Goal: Task Accomplishment & Management: Manage account settings

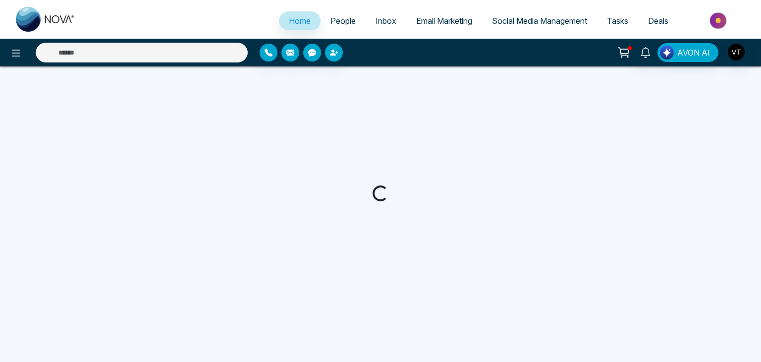
select select "*"
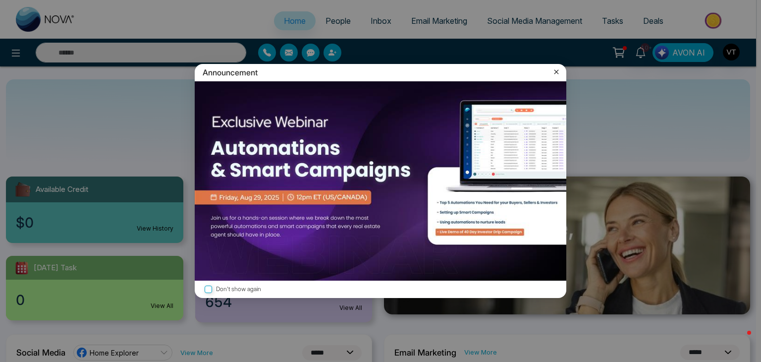
click at [555, 73] on icon at bounding box center [557, 72] width 4 height 4
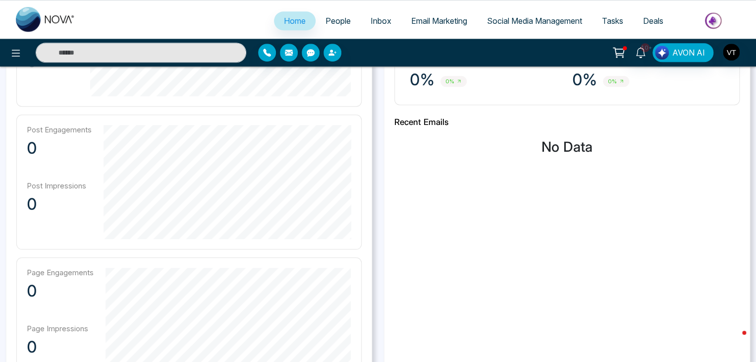
scroll to position [198, 0]
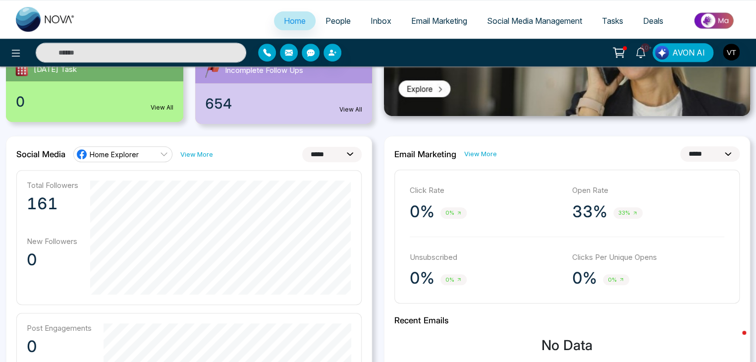
click at [326, 20] on span "People" at bounding box center [338, 21] width 25 height 10
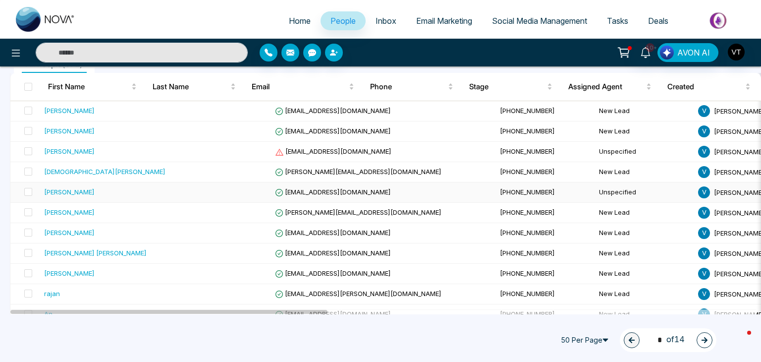
scroll to position [149, 0]
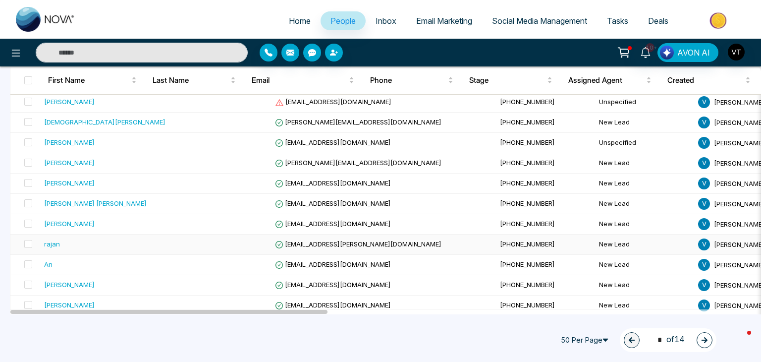
click at [56, 243] on div "rajan" at bounding box center [52, 244] width 16 height 10
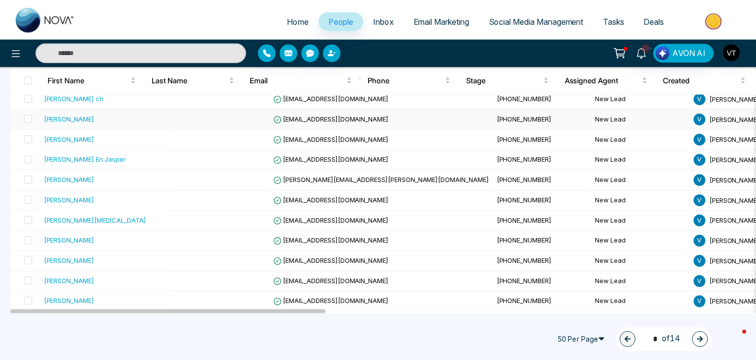
scroll to position [397, 0]
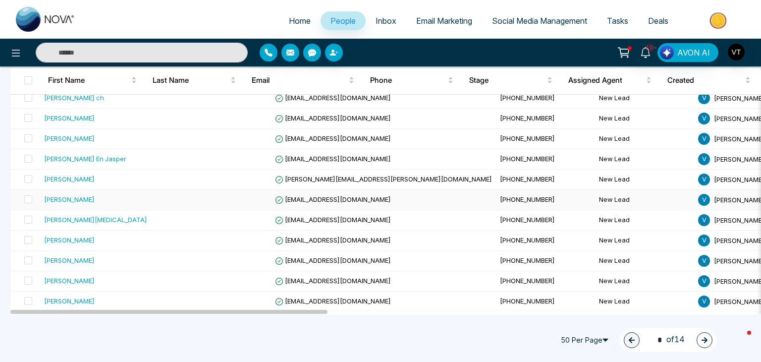
click at [95, 199] on div "[PERSON_NAME]" at bounding box center [69, 199] width 51 height 10
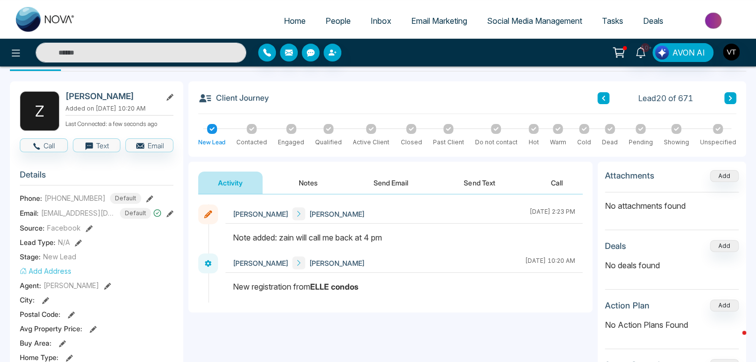
scroll to position [50, 0]
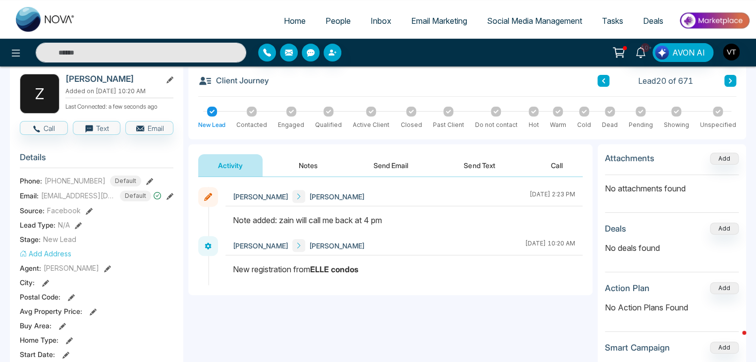
click at [297, 166] on button "Notes" at bounding box center [308, 165] width 58 height 22
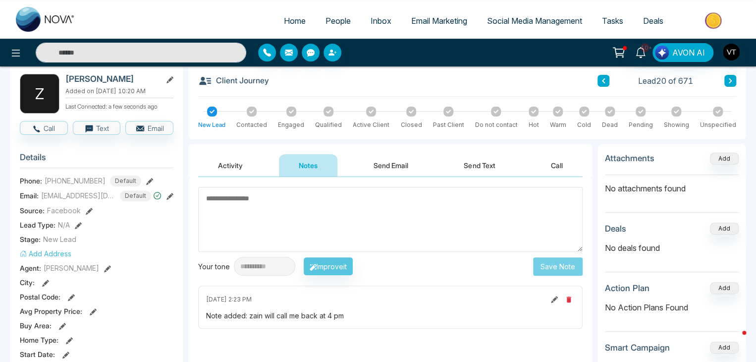
click at [260, 198] on textarea at bounding box center [390, 219] width 385 height 65
type textarea "*"
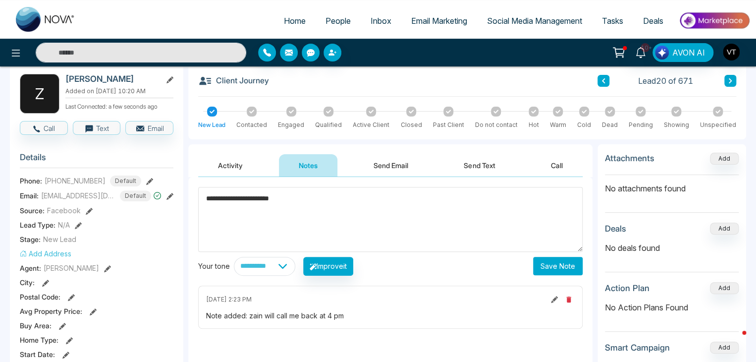
type textarea "**********"
click at [573, 266] on button "Save Note" at bounding box center [558, 266] width 50 height 18
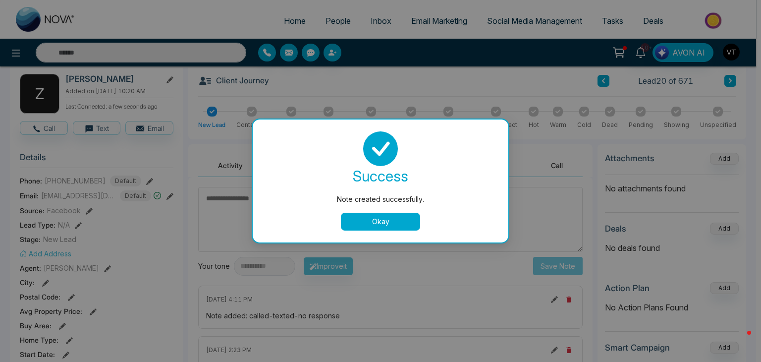
click at [397, 222] on button "Okay" at bounding box center [380, 222] width 79 height 18
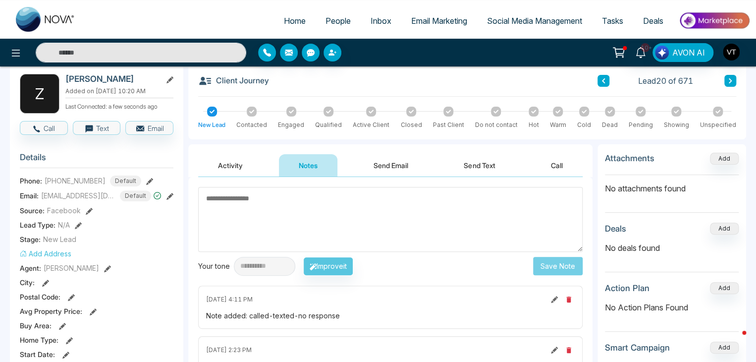
click at [737, 79] on div "Client Journey Lead 20 of 671 New Lead Contacted Engaged Qualified Active Clien…" at bounding box center [467, 101] width 558 height 75
click at [732, 84] on button at bounding box center [731, 81] width 12 height 12
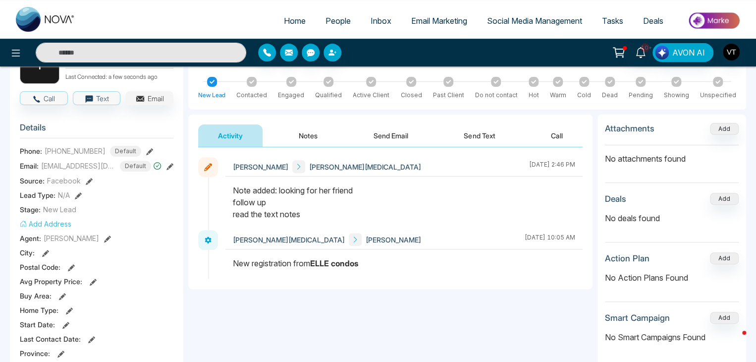
scroll to position [99, 0]
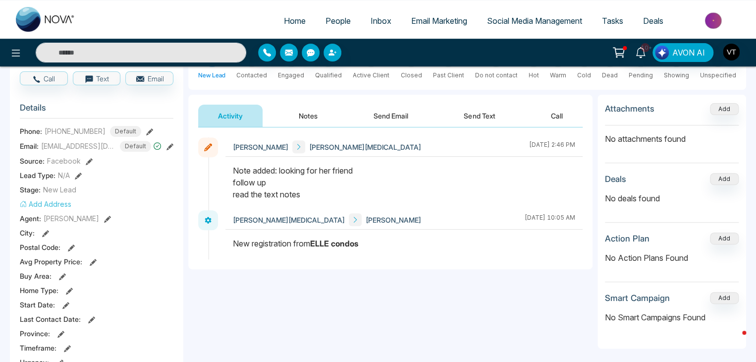
click at [311, 119] on button "Notes" at bounding box center [308, 116] width 58 height 22
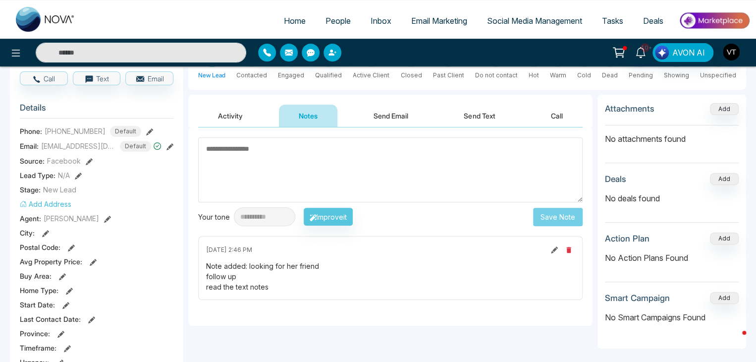
click at [318, 151] on textarea at bounding box center [390, 169] width 385 height 65
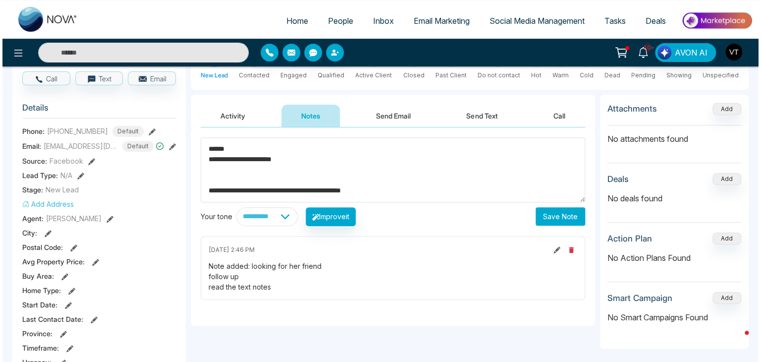
scroll to position [13, 0]
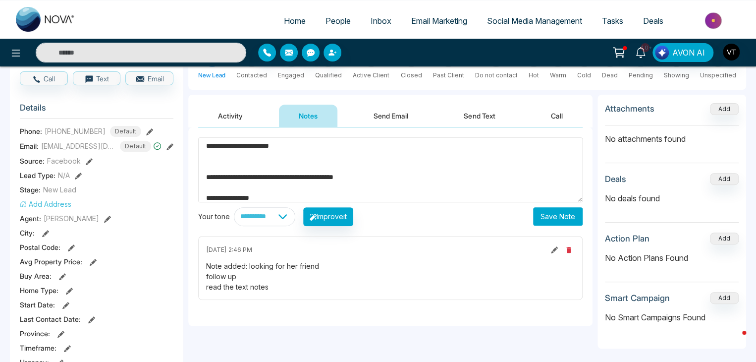
type textarea "**********"
click at [547, 217] on button "Save Note" at bounding box center [558, 216] width 50 height 18
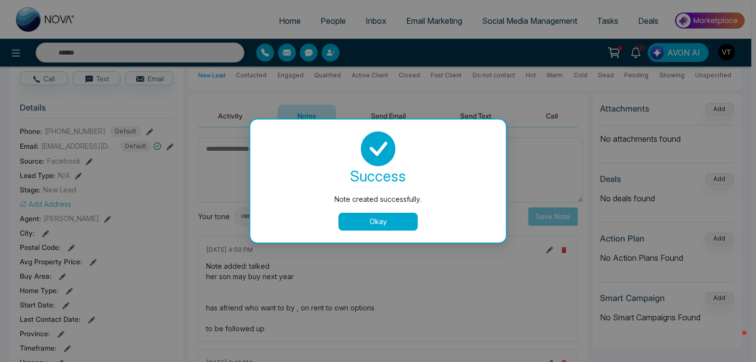
scroll to position [0, 0]
click at [392, 225] on button "Okay" at bounding box center [380, 222] width 79 height 18
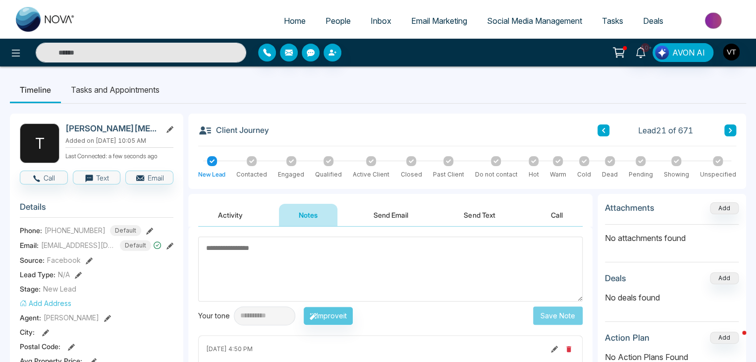
click at [729, 131] on icon at bounding box center [730, 130] width 5 height 6
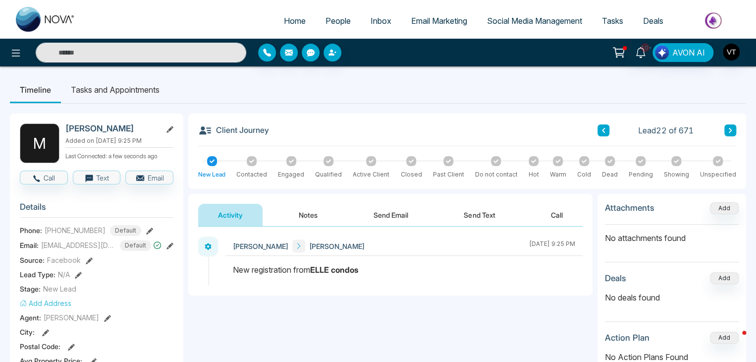
click at [297, 213] on button "Notes" at bounding box center [308, 215] width 58 height 22
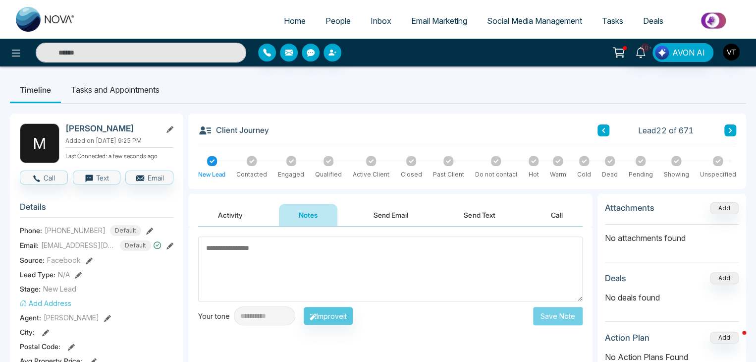
click at [267, 250] on textarea at bounding box center [390, 268] width 385 height 65
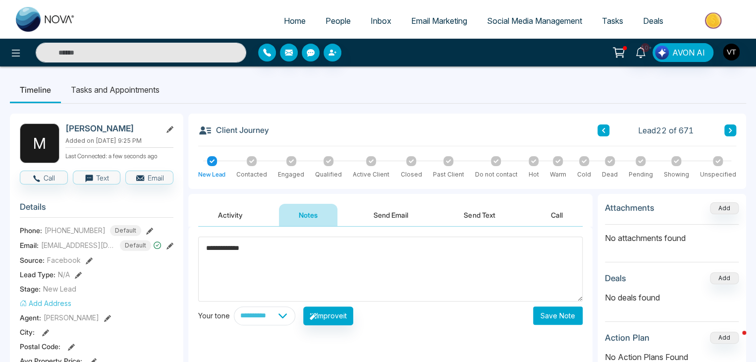
type textarea "**********"
click at [87, 90] on li "Tasks and Appointments" at bounding box center [115, 89] width 109 height 27
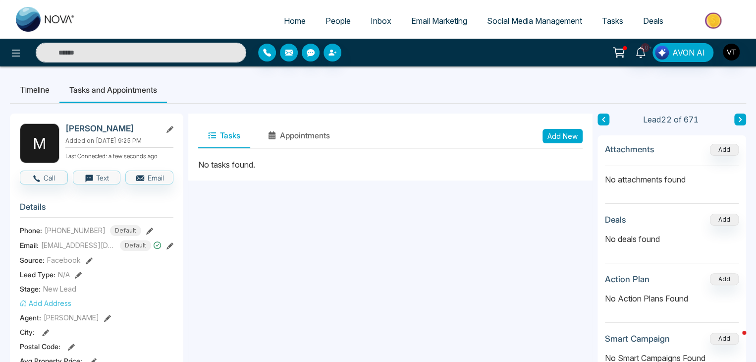
click at [562, 134] on button "Add New" at bounding box center [563, 136] width 40 height 14
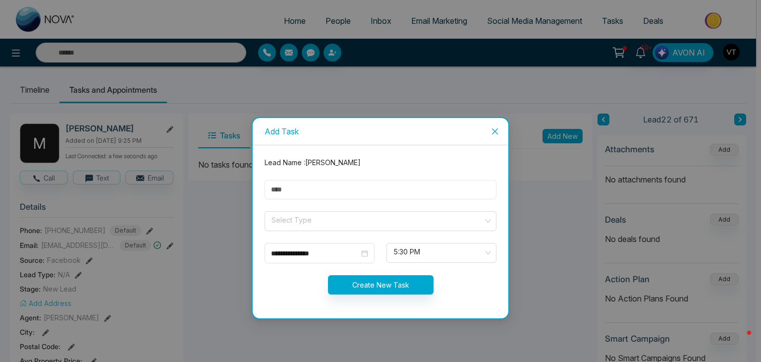
click at [296, 192] on input "text" at bounding box center [381, 189] width 232 height 19
click at [428, 182] on input "text" at bounding box center [381, 189] width 232 height 19
type input "**********"
click at [314, 217] on input "search" at bounding box center [377, 219] width 213 height 15
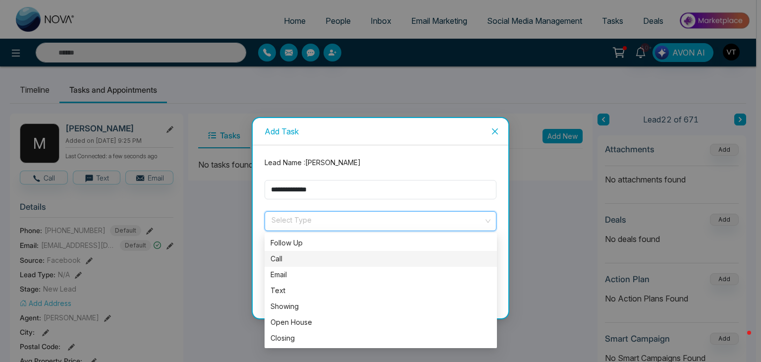
click at [287, 263] on div "Call" at bounding box center [381, 258] width 221 height 11
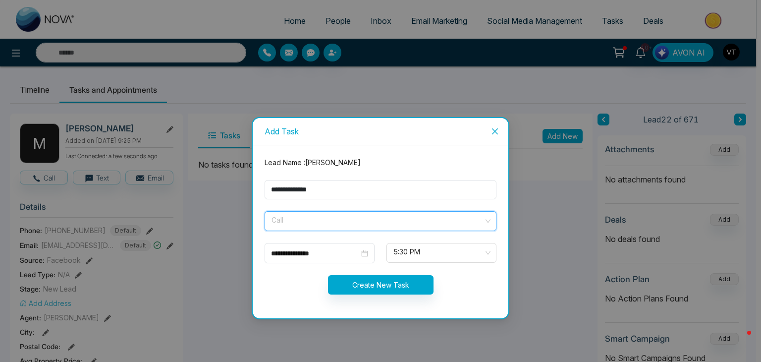
click at [324, 224] on span "Call" at bounding box center [381, 221] width 218 height 17
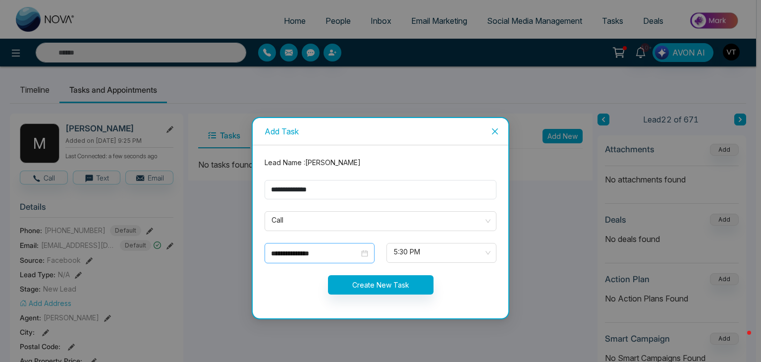
click at [367, 250] on div "**********" at bounding box center [319, 253] width 97 height 11
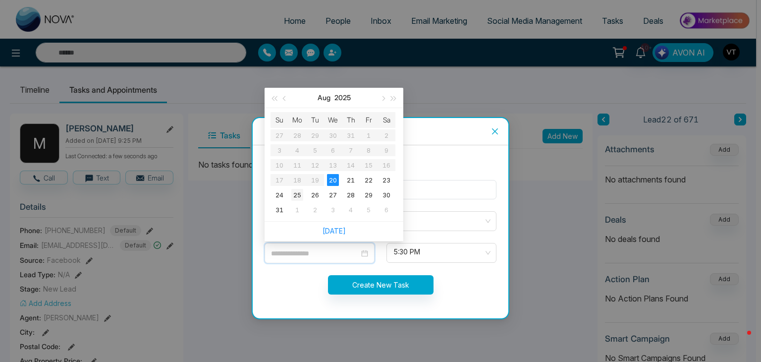
type input "**********"
click at [295, 196] on div "25" at bounding box center [297, 195] width 12 height 12
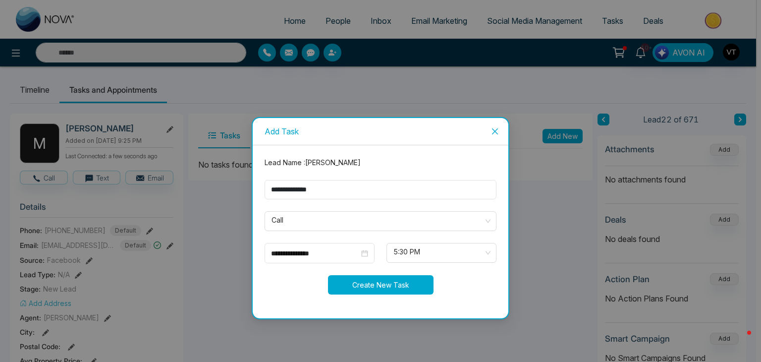
click at [379, 284] on button "Create New Task" at bounding box center [381, 284] width 106 height 19
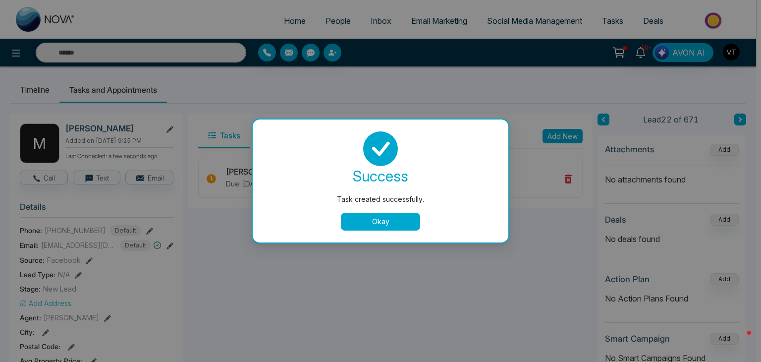
click at [386, 219] on button "Okay" at bounding box center [380, 222] width 79 height 18
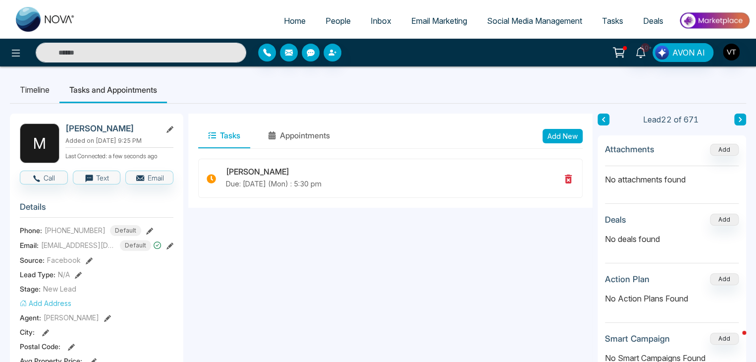
click at [744, 116] on button at bounding box center [741, 120] width 12 height 12
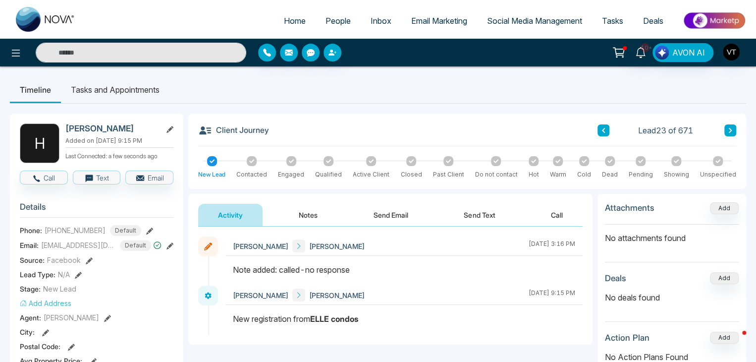
click at [312, 214] on button "Notes" at bounding box center [308, 215] width 58 height 22
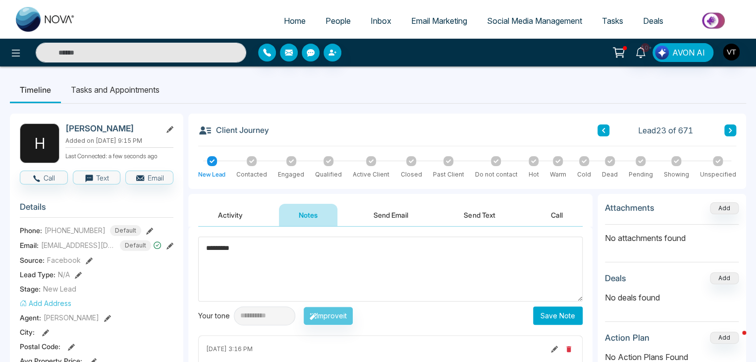
type textarea "*********"
click at [555, 313] on button "Save Note" at bounding box center [558, 315] width 50 height 18
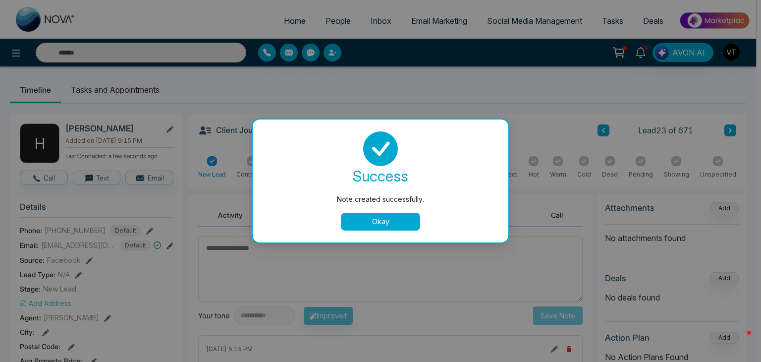
click at [399, 219] on button "Okay" at bounding box center [380, 222] width 79 height 18
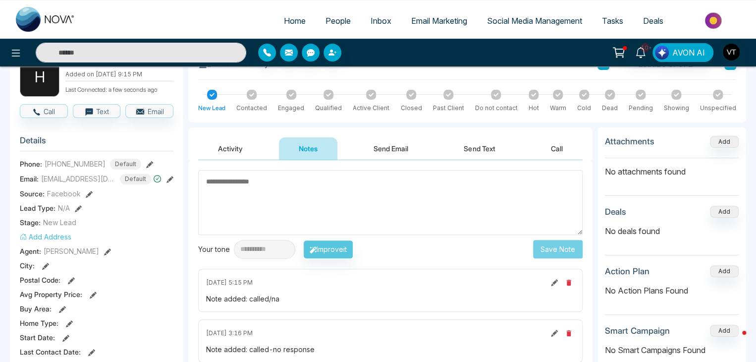
scroll to position [50, 0]
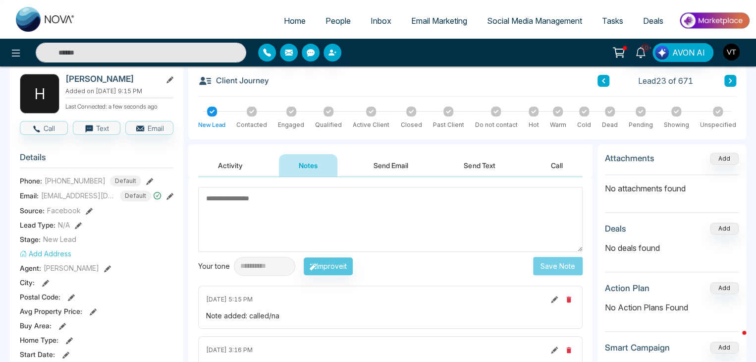
click at [727, 82] on button at bounding box center [731, 81] width 12 height 12
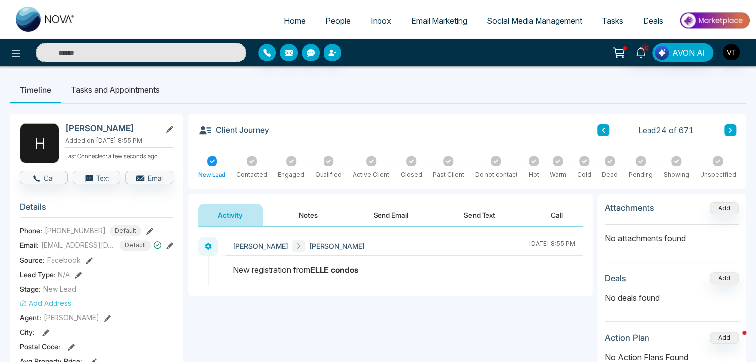
click at [308, 220] on button "Notes" at bounding box center [308, 215] width 58 height 22
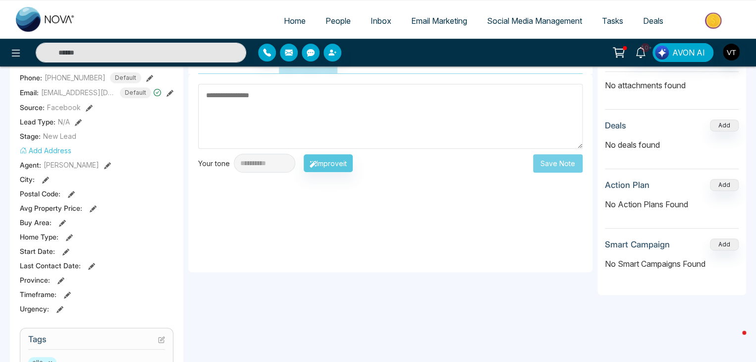
scroll to position [38, 0]
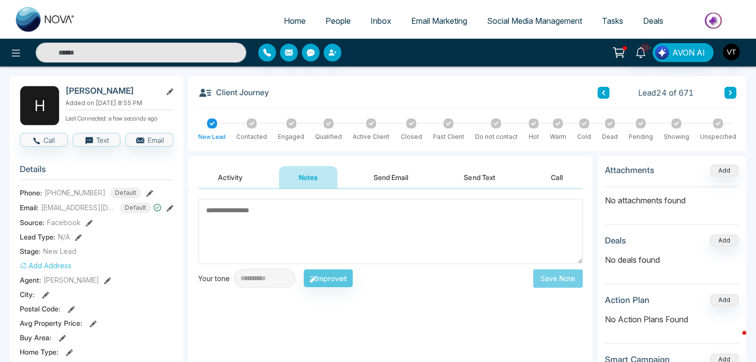
click at [272, 207] on textarea at bounding box center [390, 231] width 385 height 65
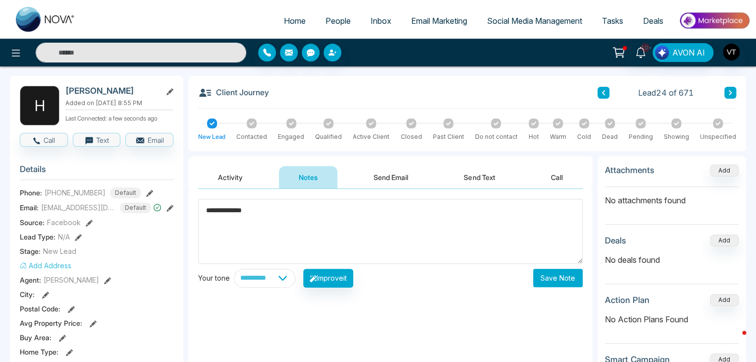
click at [373, 225] on textarea "**********" at bounding box center [390, 231] width 385 height 65
type textarea "**********"
click at [545, 276] on button "Save Note" at bounding box center [558, 278] width 50 height 18
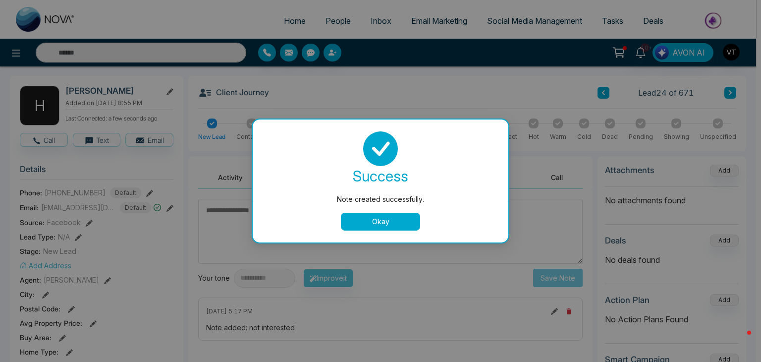
click at [385, 225] on button "Okay" at bounding box center [380, 222] width 79 height 18
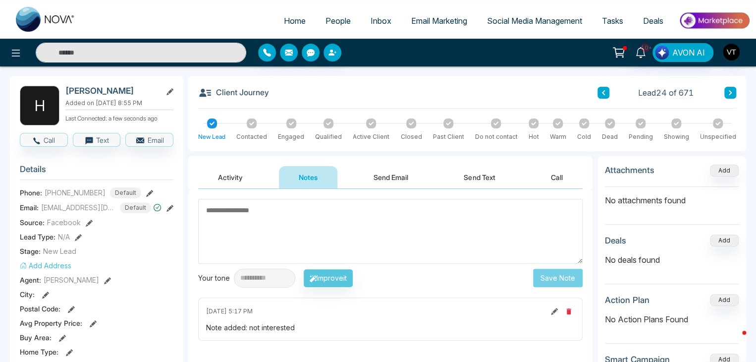
click at [496, 123] on icon at bounding box center [496, 122] width 5 height 3
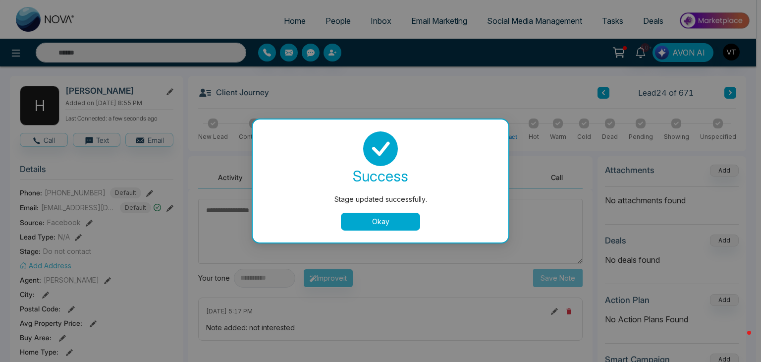
click at [366, 219] on button "Okay" at bounding box center [380, 222] width 79 height 18
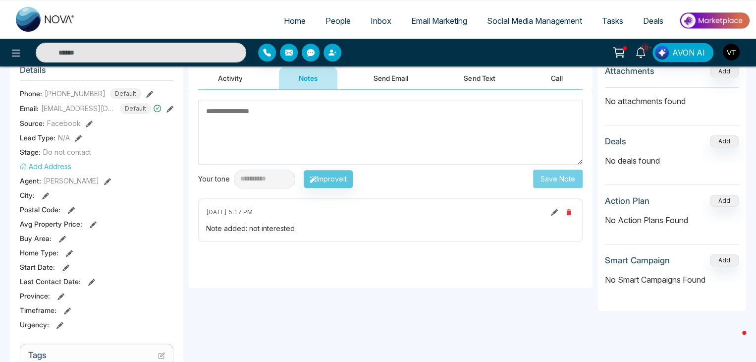
scroll to position [0, 0]
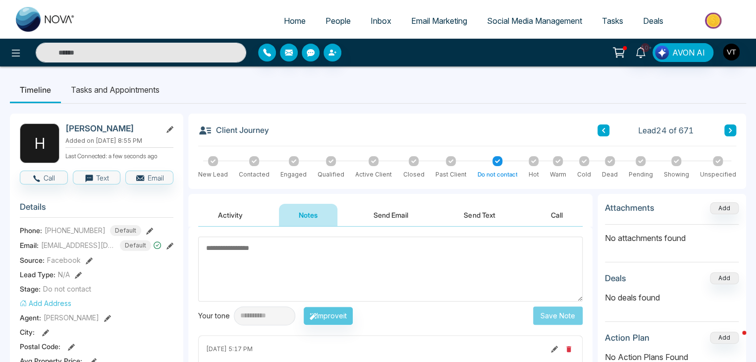
click at [736, 131] on div "Client Journey Lead 24 of 671 New Lead Contacted Engaged Qualified Active Clien…" at bounding box center [467, 151] width 558 height 75
click at [732, 133] on icon at bounding box center [730, 130] width 5 height 6
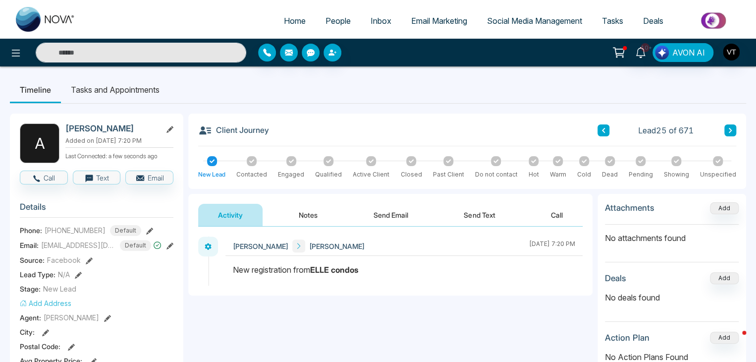
click at [315, 215] on button "Notes" at bounding box center [308, 215] width 58 height 22
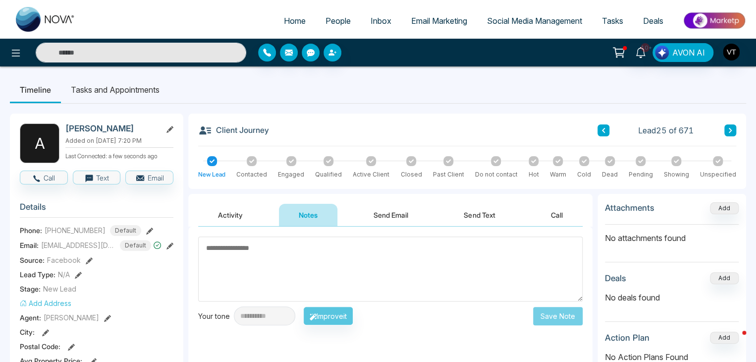
click at [305, 256] on textarea at bounding box center [390, 268] width 385 height 65
type textarea "*********"
click at [570, 320] on button "Save Note" at bounding box center [558, 315] width 50 height 18
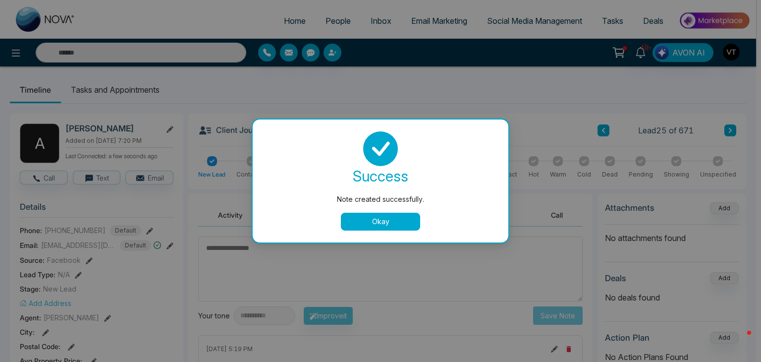
click at [390, 219] on button "Okay" at bounding box center [380, 222] width 79 height 18
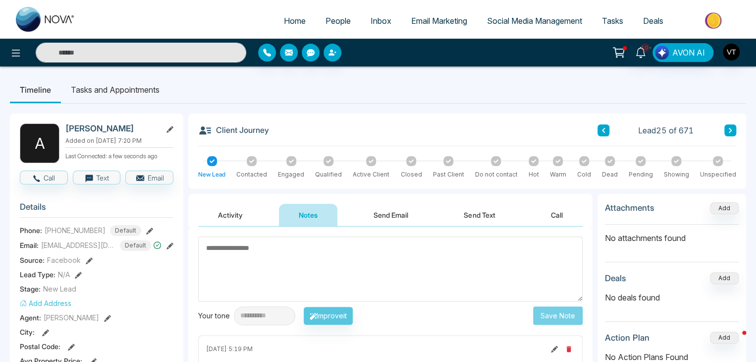
click at [735, 131] on button at bounding box center [731, 130] width 12 height 12
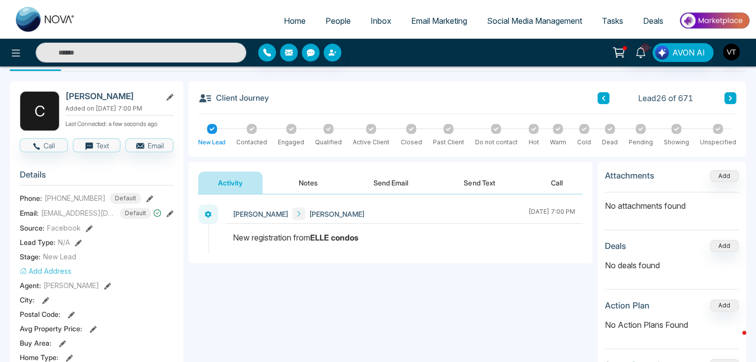
scroll to position [50, 0]
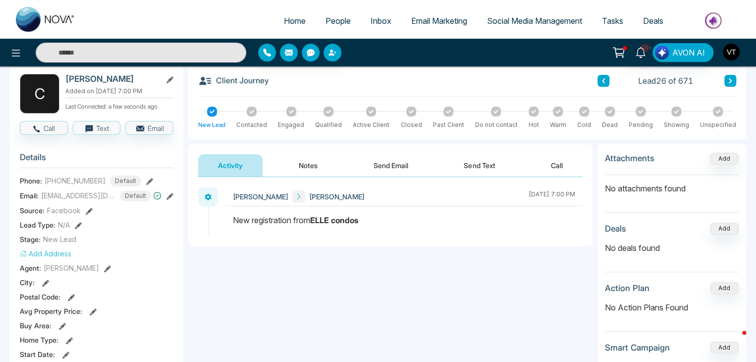
click at [303, 169] on button "Notes" at bounding box center [308, 165] width 58 height 22
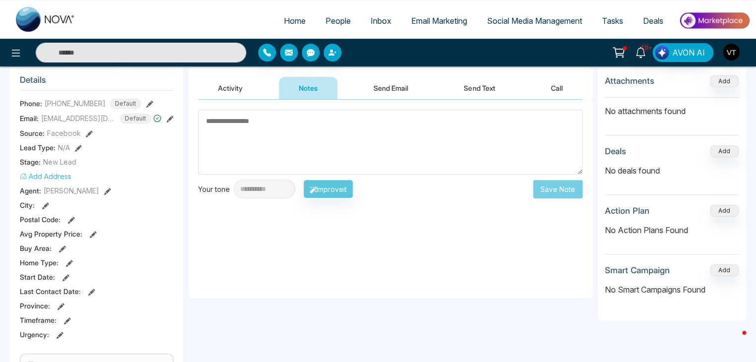
scroll to position [50, 0]
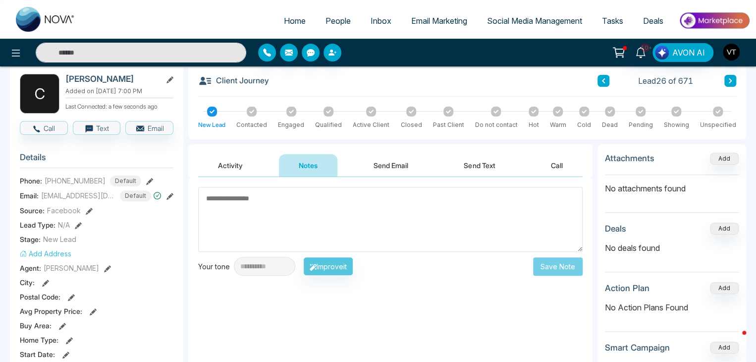
click at [260, 198] on textarea at bounding box center [390, 219] width 385 height 65
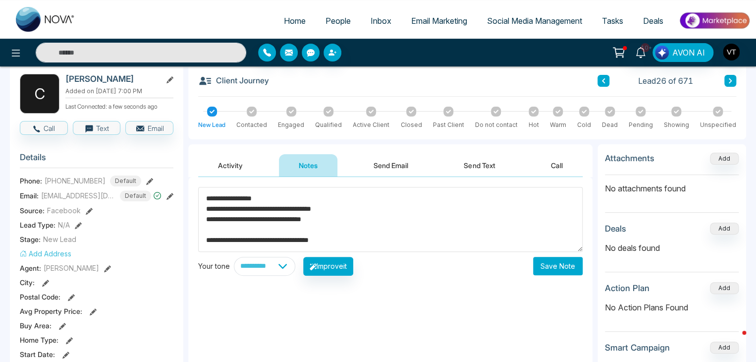
type textarea "**********"
click at [551, 265] on button "Save Note" at bounding box center [558, 266] width 50 height 18
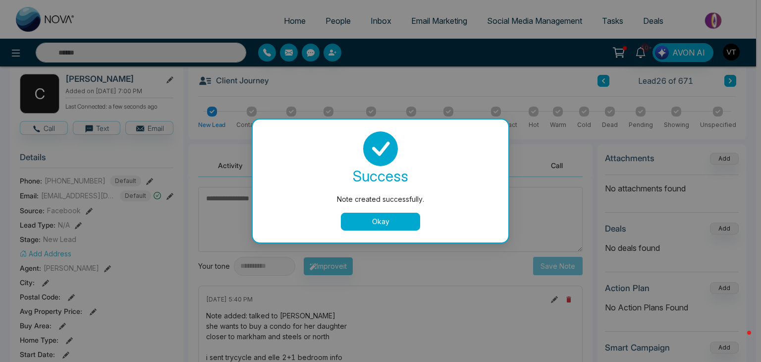
click at [405, 218] on button "Okay" at bounding box center [380, 222] width 79 height 18
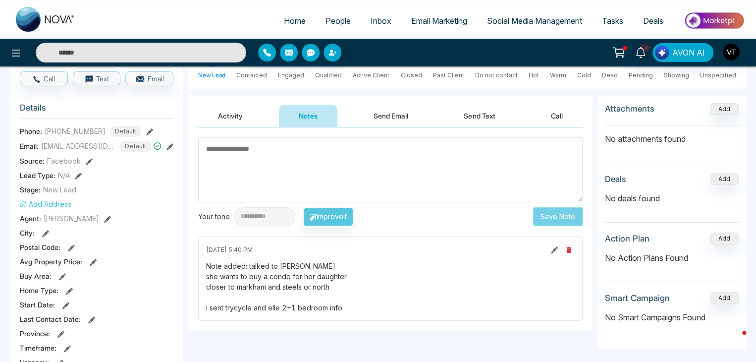
scroll to position [0, 0]
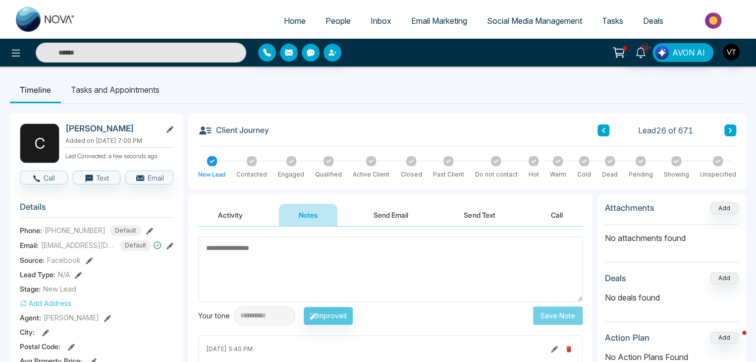
click at [731, 134] on button at bounding box center [731, 130] width 12 height 12
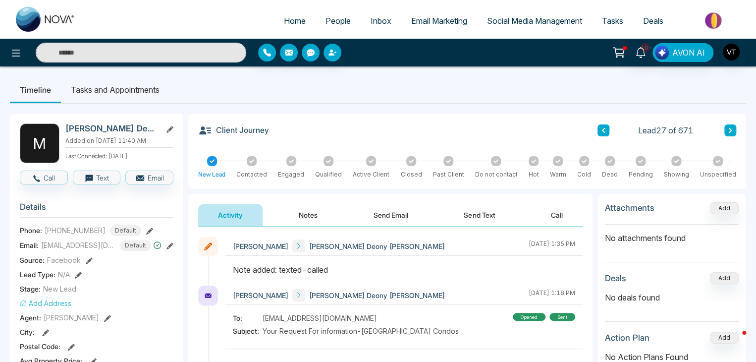
click at [310, 216] on button "Notes" at bounding box center [308, 215] width 58 height 22
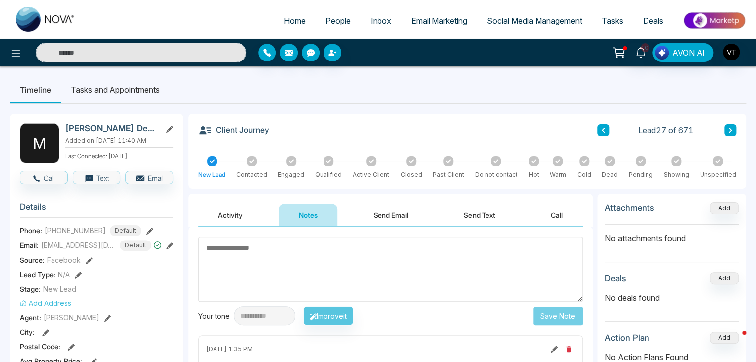
click at [169, 127] on icon at bounding box center [170, 129] width 7 height 7
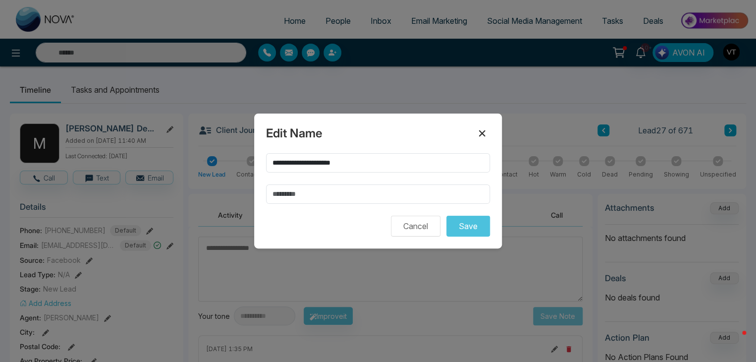
click at [485, 136] on icon at bounding box center [482, 133] width 6 height 6
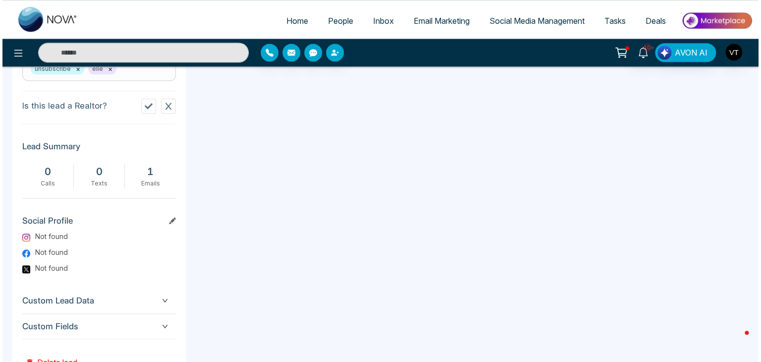
scroll to position [484, 0]
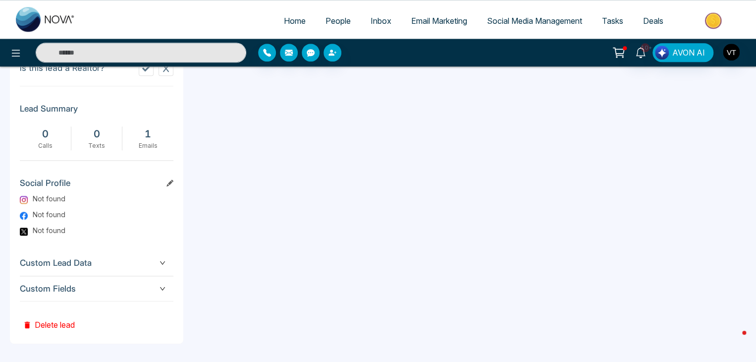
click at [56, 322] on button "Delete lead" at bounding box center [49, 317] width 58 height 32
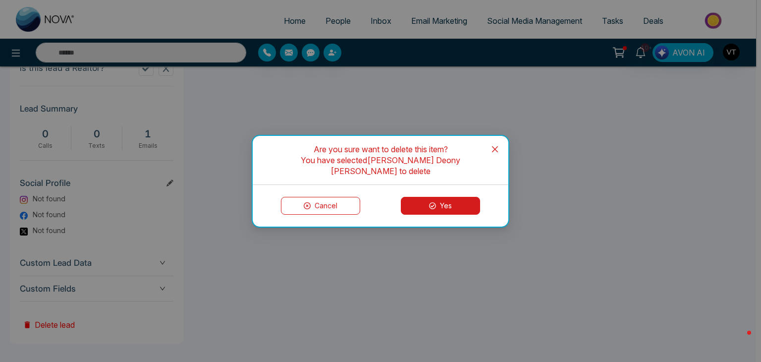
click at [451, 201] on button "Yes" at bounding box center [440, 206] width 79 height 18
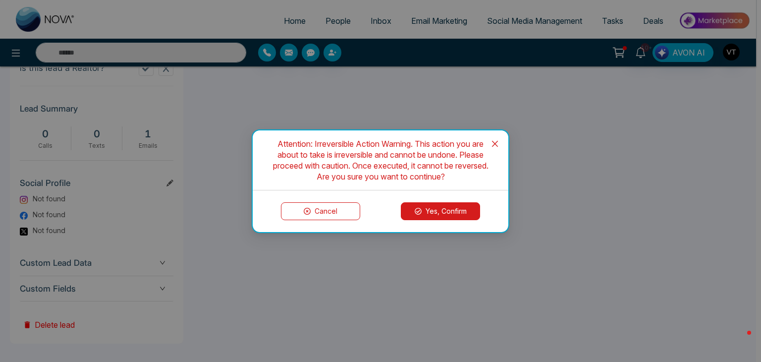
click at [447, 213] on button "Yes, Confirm" at bounding box center [440, 211] width 79 height 18
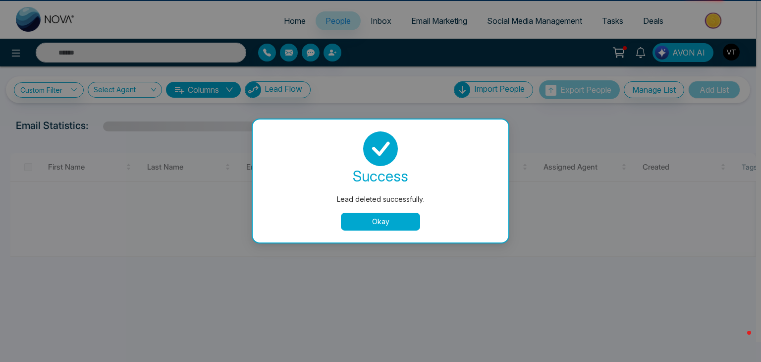
click at [397, 218] on button "Okay" at bounding box center [380, 222] width 79 height 18
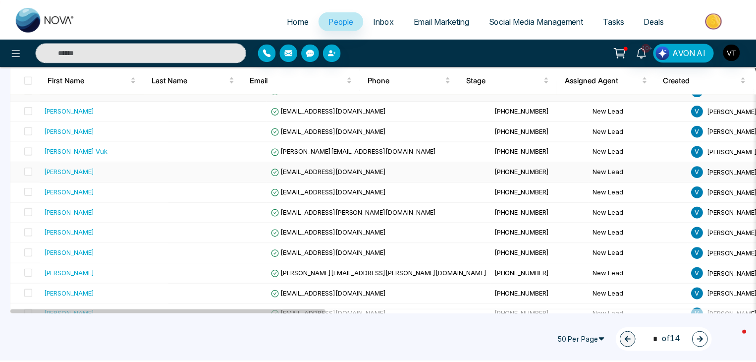
scroll to position [644, 0]
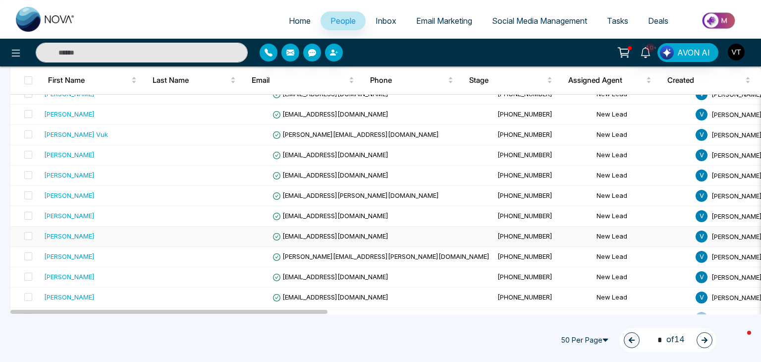
click at [79, 231] on div "[PERSON_NAME]" at bounding box center [69, 236] width 51 height 10
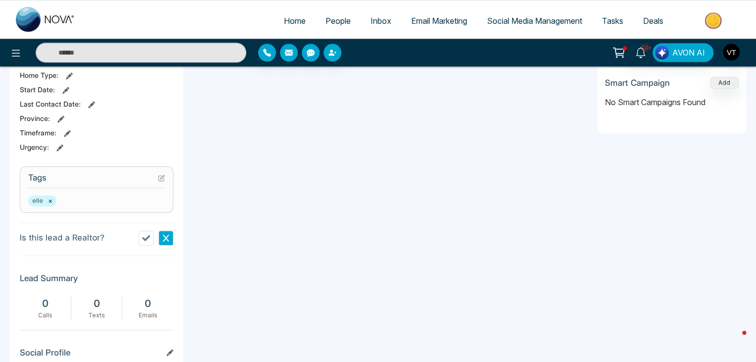
scroll to position [484, 0]
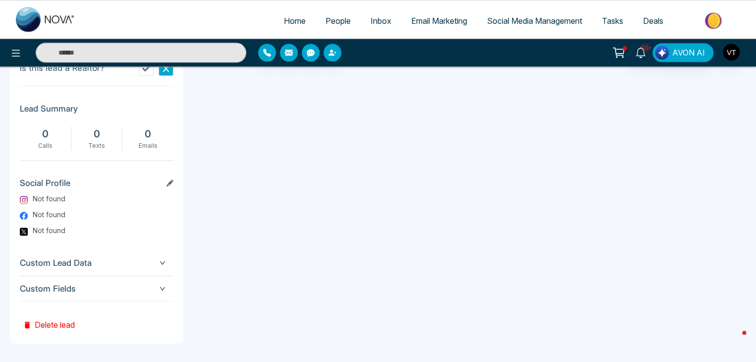
click at [50, 320] on button "Delete lead" at bounding box center [49, 317] width 58 height 32
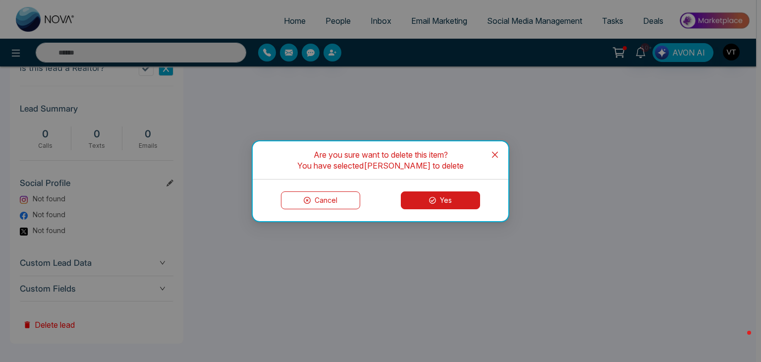
click at [440, 193] on button "Yes" at bounding box center [440, 200] width 79 height 18
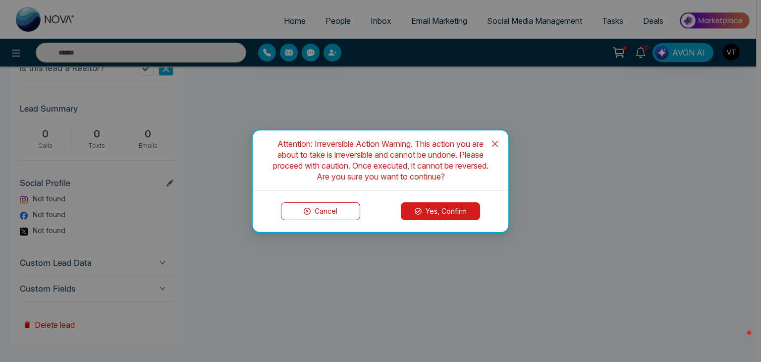
click at [434, 211] on button "Yes, Confirm" at bounding box center [440, 211] width 79 height 18
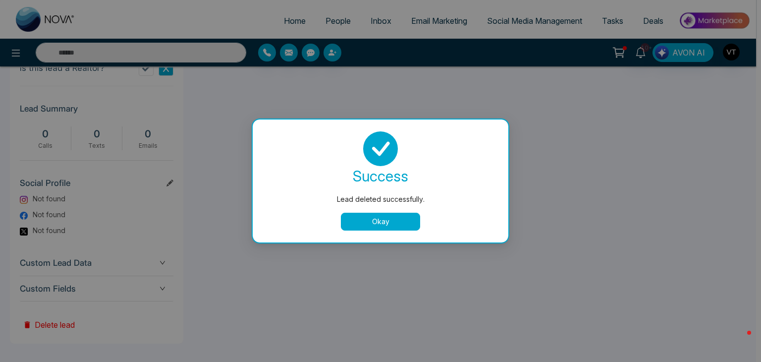
click at [411, 224] on button "Okay" at bounding box center [380, 222] width 79 height 18
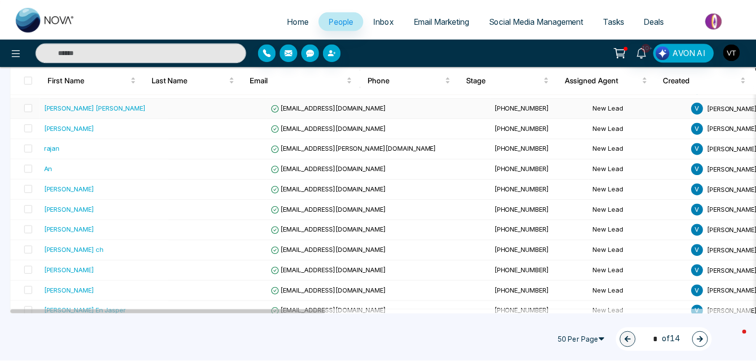
scroll to position [248, 0]
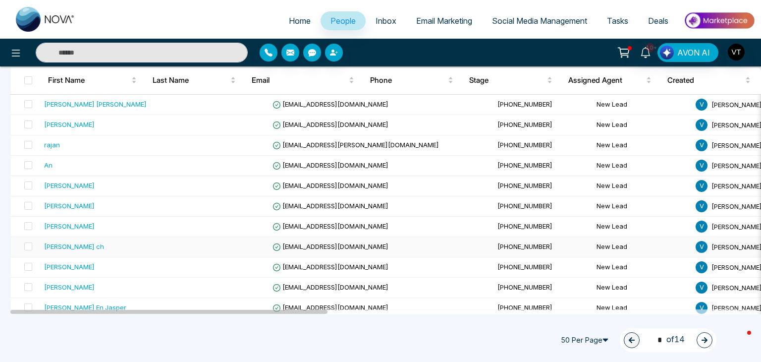
click at [51, 246] on div "[PERSON_NAME] ch" at bounding box center [74, 246] width 60 height 10
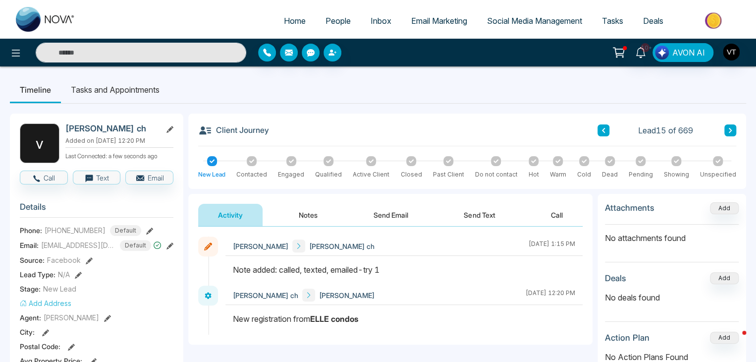
click at [261, 267] on div "[PERSON_NAME] [PERSON_NAME] ch [DATE] 1:15 PM" at bounding box center [404, 260] width 357 height 49
click at [317, 214] on button "Notes" at bounding box center [308, 215] width 58 height 22
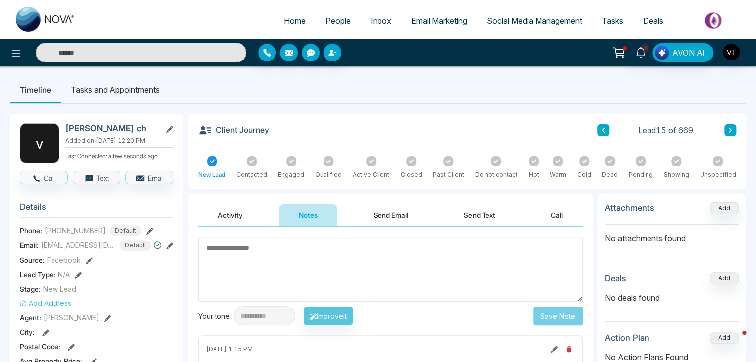
click at [302, 256] on textarea at bounding box center [390, 268] width 385 height 65
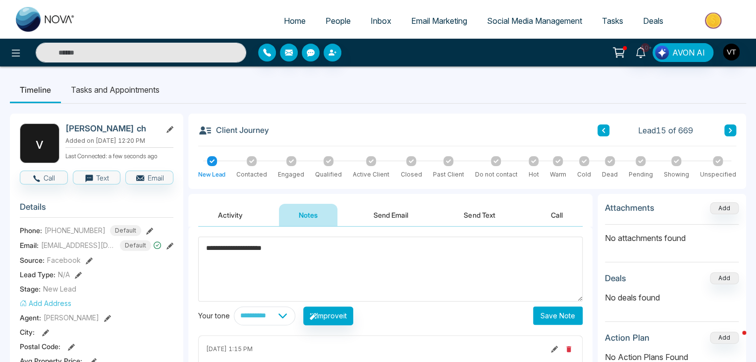
type textarea "**********"
click at [561, 314] on button "Save Note" at bounding box center [558, 315] width 50 height 18
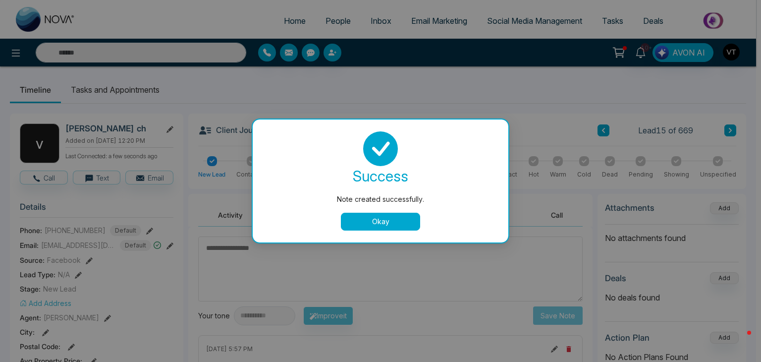
click at [384, 212] on div "success Note created successfully. Okay" at bounding box center [381, 180] width 232 height 99
drag, startPoint x: 385, startPoint y: 220, endPoint x: 390, endPoint y: 216, distance: 6.1
click at [386, 220] on button "Okay" at bounding box center [380, 222] width 79 height 18
